Goal: Task Accomplishment & Management: Manage account settings

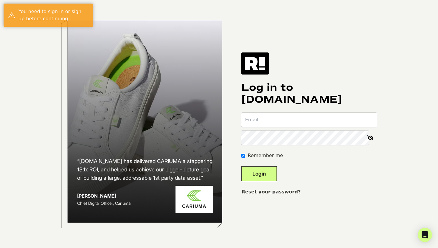
type input "[EMAIL_ADDRESS][DOMAIN_NAME]"
click at [274, 174] on button "Login" at bounding box center [258, 173] width 35 height 15
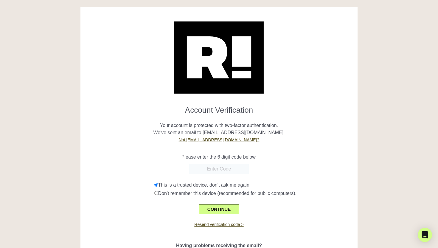
paste input "739654"
type input "739654"
click at [216, 206] on button "CONTINUE" at bounding box center [219, 209] width 40 height 10
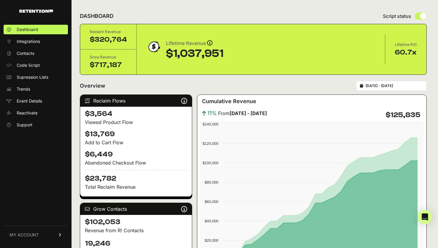
click at [37, 232] on span "MY ACCOUNT" at bounding box center [24, 235] width 29 height 6
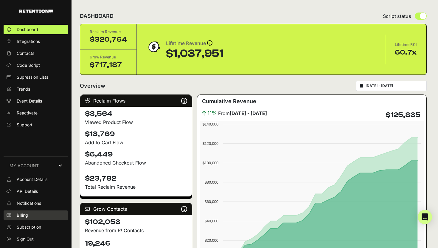
click at [41, 215] on link "Billing" at bounding box center [36, 215] width 64 height 10
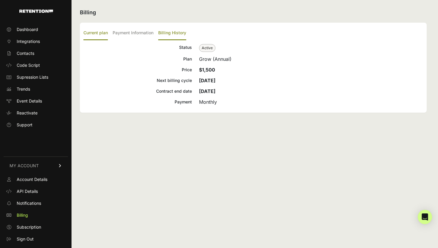
click at [160, 32] on label "Billing History" at bounding box center [172, 33] width 28 height 14
click at [0, 0] on input "Billing History" at bounding box center [0, 0] width 0 height 0
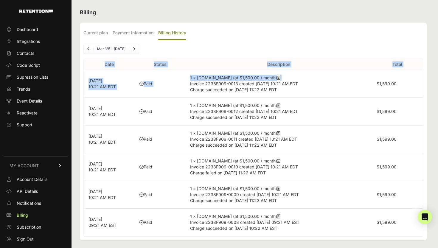
drag, startPoint x: 369, startPoint y: 83, endPoint x: 426, endPoint y: 83, distance: 57.2
click at [426, 83] on div "Current plan Payment Information Billing History Status Active Plan Grow (Annua…" at bounding box center [253, 132] width 347 height 218
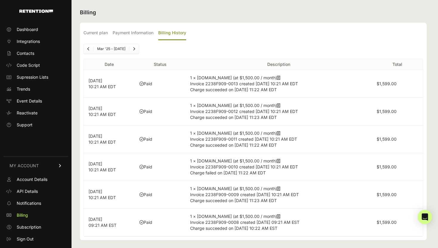
click at [407, 84] on td "$1,599.00" at bounding box center [397, 84] width 51 height 28
drag, startPoint x: 398, startPoint y: 84, endPoint x: 380, endPoint y: 83, distance: 18.8
click at [380, 83] on td "$1,599.00" at bounding box center [397, 84] width 51 height 28
copy label "1,599.00"
